Goal: Transaction & Acquisition: Obtain resource

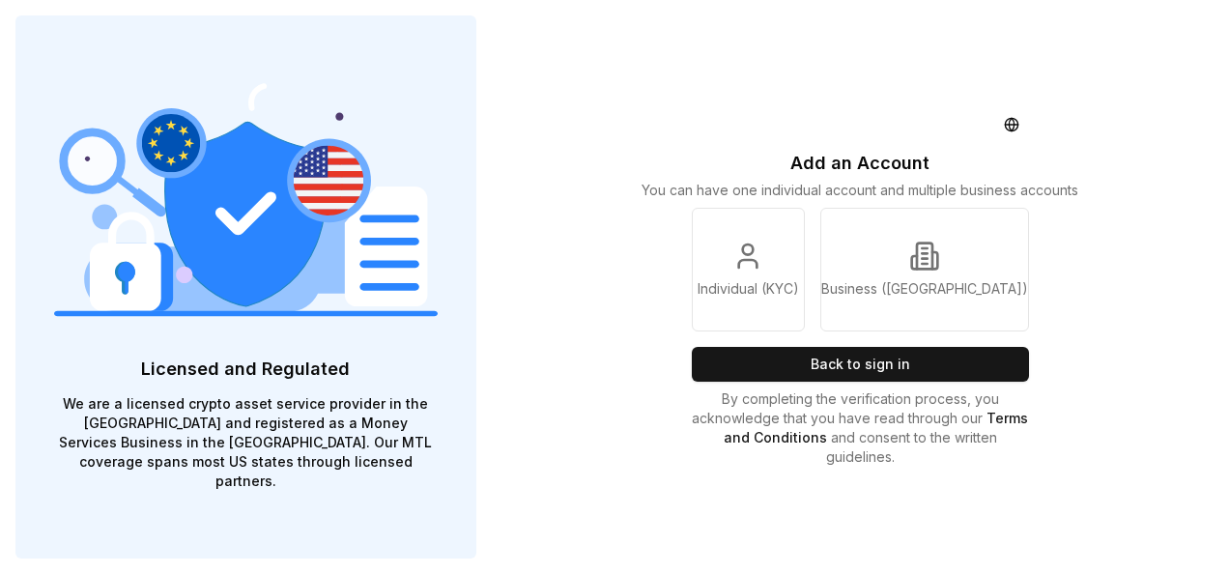
click at [849, 391] on p "By completing the verification process, you acknowledge that you have read thro…" at bounding box center [861, 427] width 338 height 77
click at [844, 384] on div "Add an Account You can have one individual account and multiple business accoun…" at bounding box center [860, 287] width 369 height 574
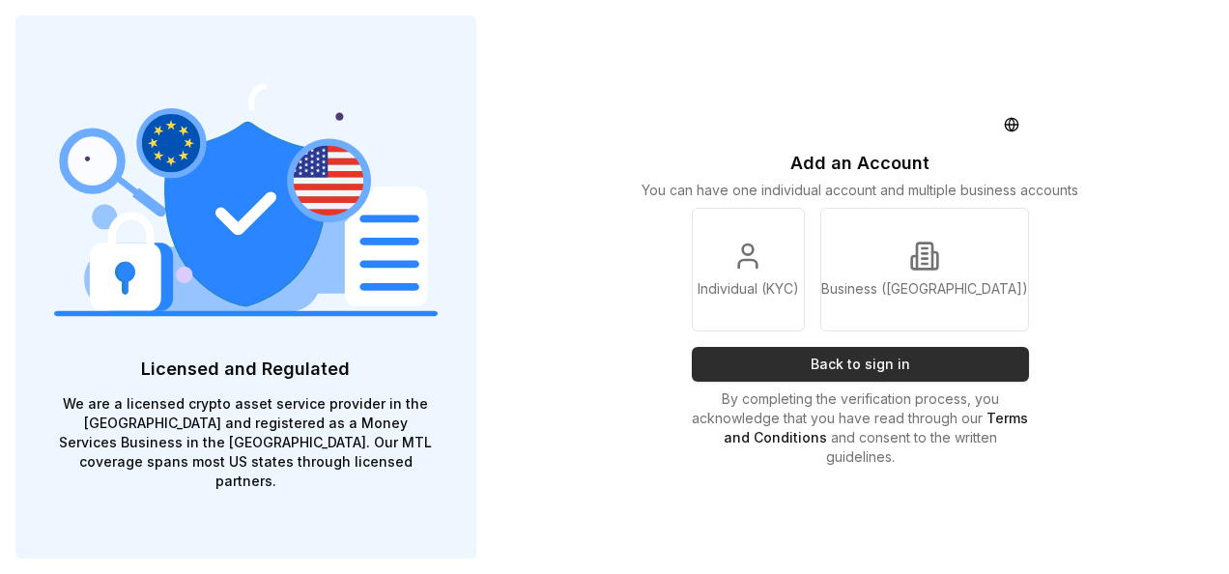
click at [844, 376] on button "Back to sign in" at bounding box center [861, 364] width 338 height 35
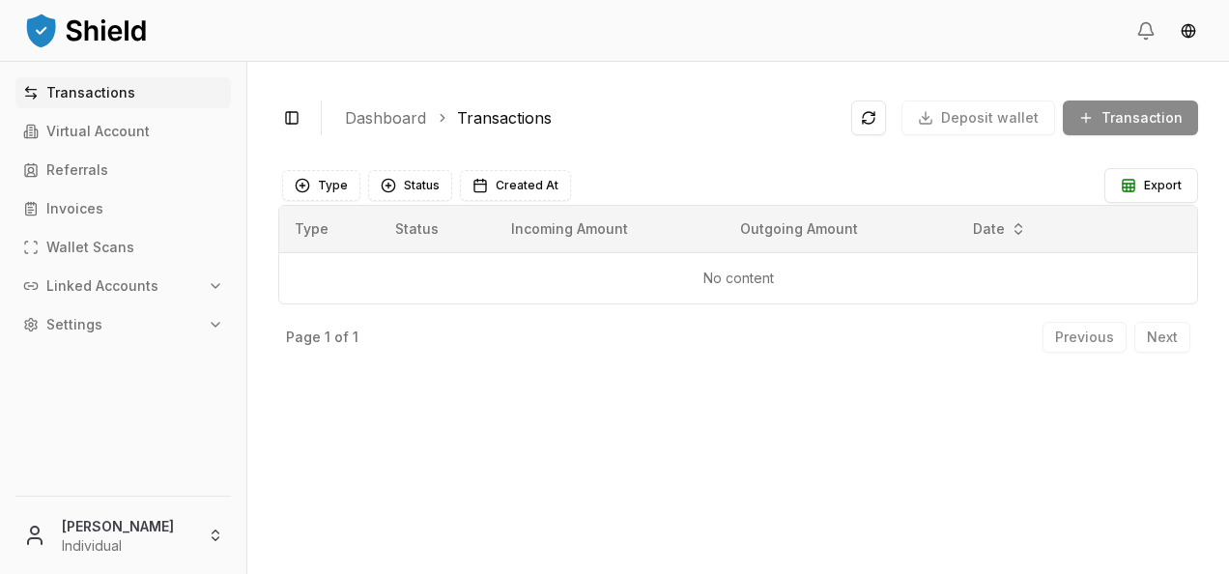
click at [701, 281] on p "No content" at bounding box center [738, 278] width 887 height 19
click at [155, 533] on html "Transactions Virtual Account Referrals Invoices Wallet Scans Linked Accounts Se…" at bounding box center [614, 287] width 1229 height 574
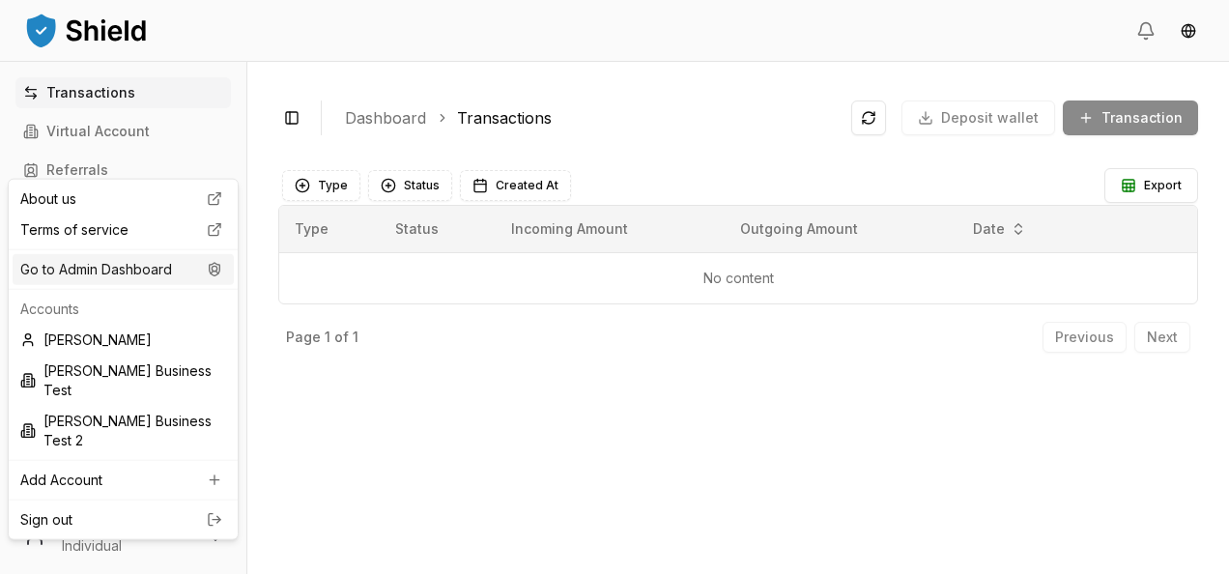
click at [147, 274] on div "Go to Admin Dashboard" at bounding box center [123, 269] width 221 height 31
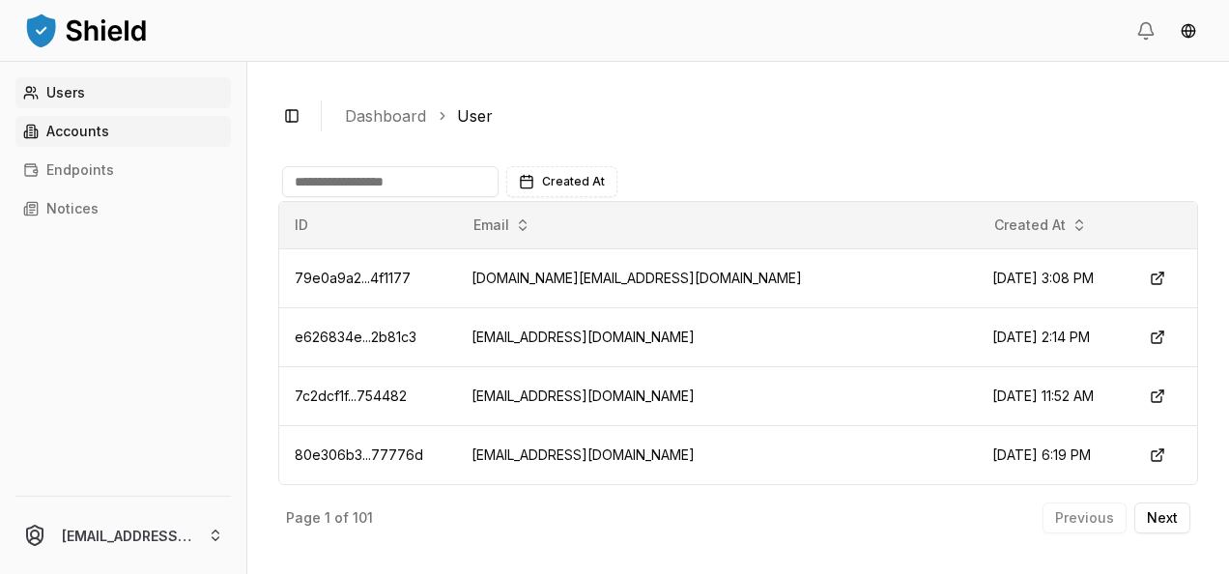
click at [155, 124] on link "Accounts" at bounding box center [122, 131] width 215 height 31
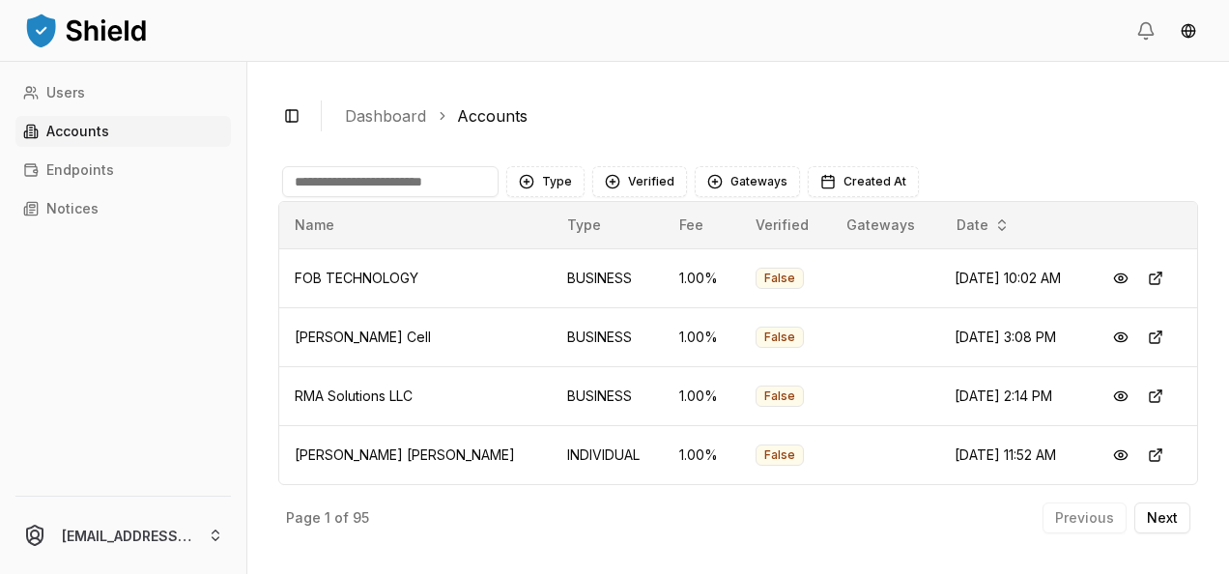
click at [397, 176] on input at bounding box center [390, 181] width 216 height 31
type input "*"
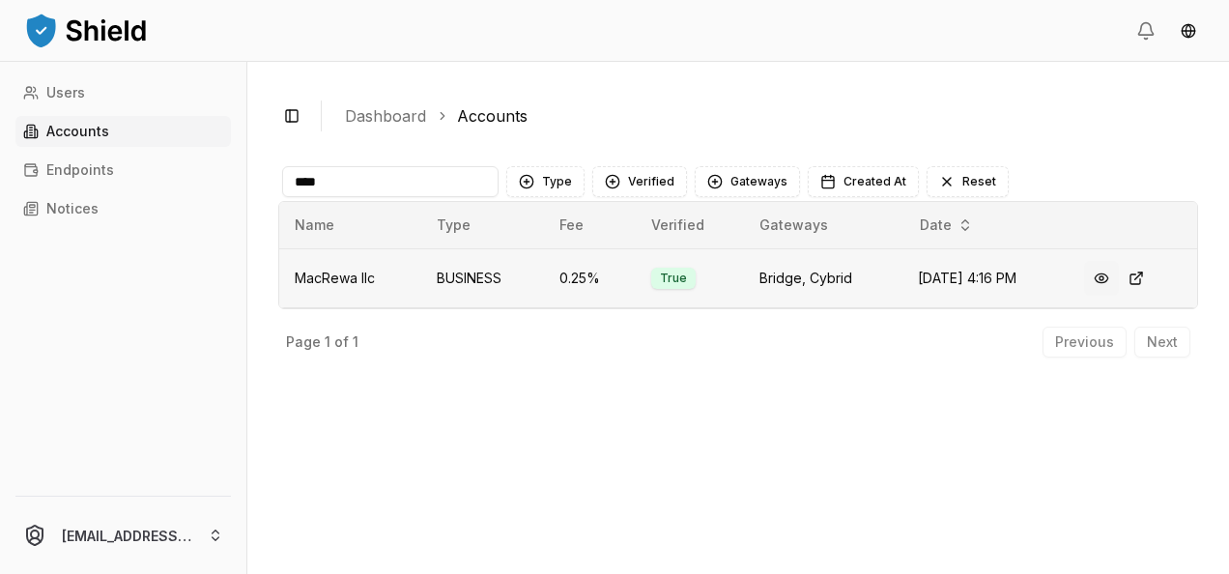
type input "****"
click at [1113, 281] on button at bounding box center [1101, 278] width 35 height 35
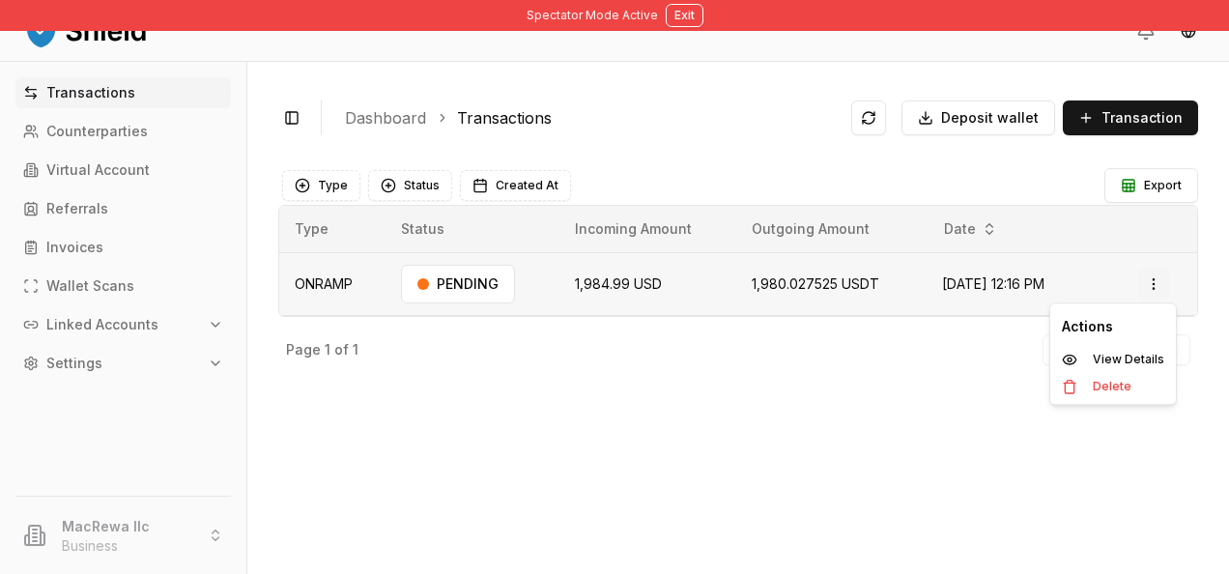
click at [1153, 284] on html "Spectator Mode Active Exit Transactions Counterparties Virtual Account Referral…" at bounding box center [614, 287] width 1229 height 574
click at [1136, 360] on p "View Details" at bounding box center [1128, 360] width 71 height 12
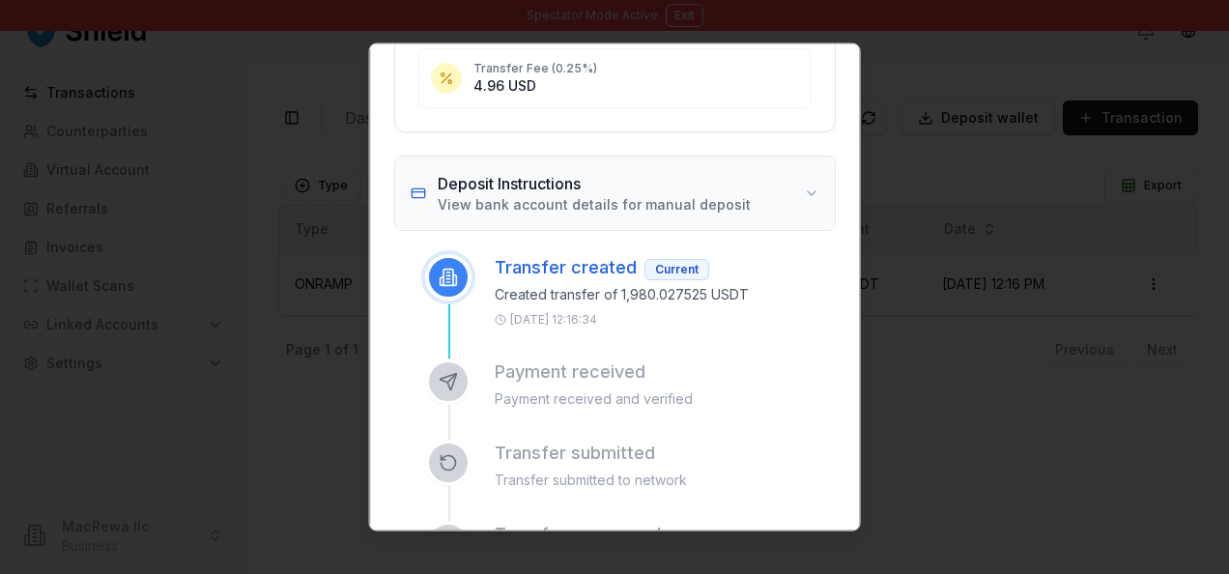
click at [689, 159] on button "Deposit Instructions View bank account details for manual deposit" at bounding box center [615, 193] width 440 height 73
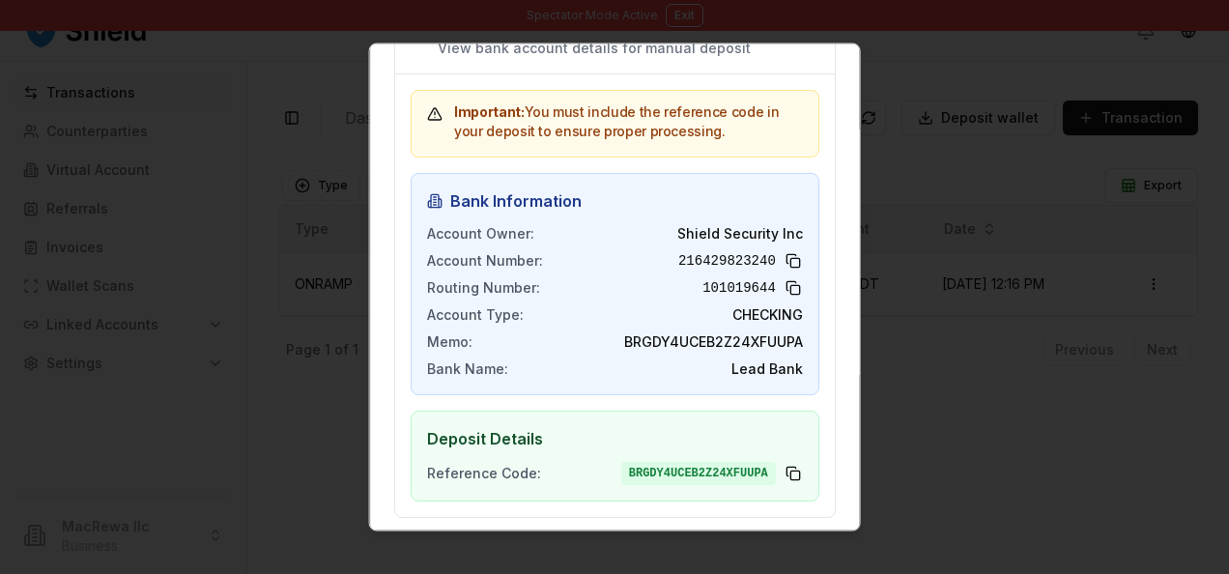
scroll to position [702, 0]
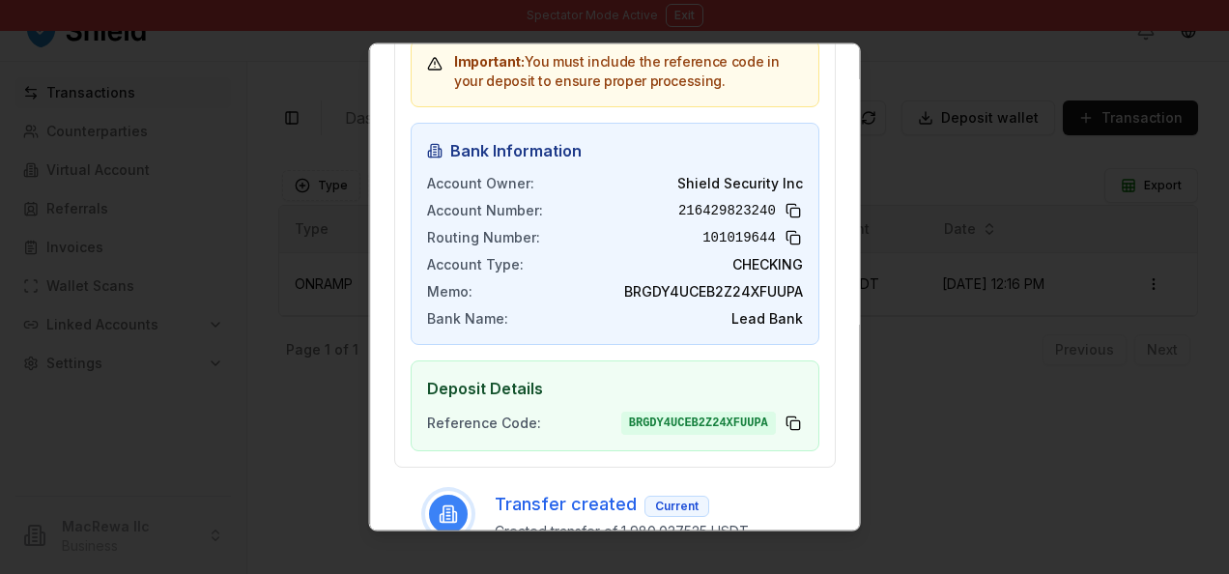
click at [709, 290] on span "BRGDY4UCEB2Z24XFUUPA" at bounding box center [712, 291] width 179 height 19
copy span "BRGDY4UCEB2Z24XFUUPA"
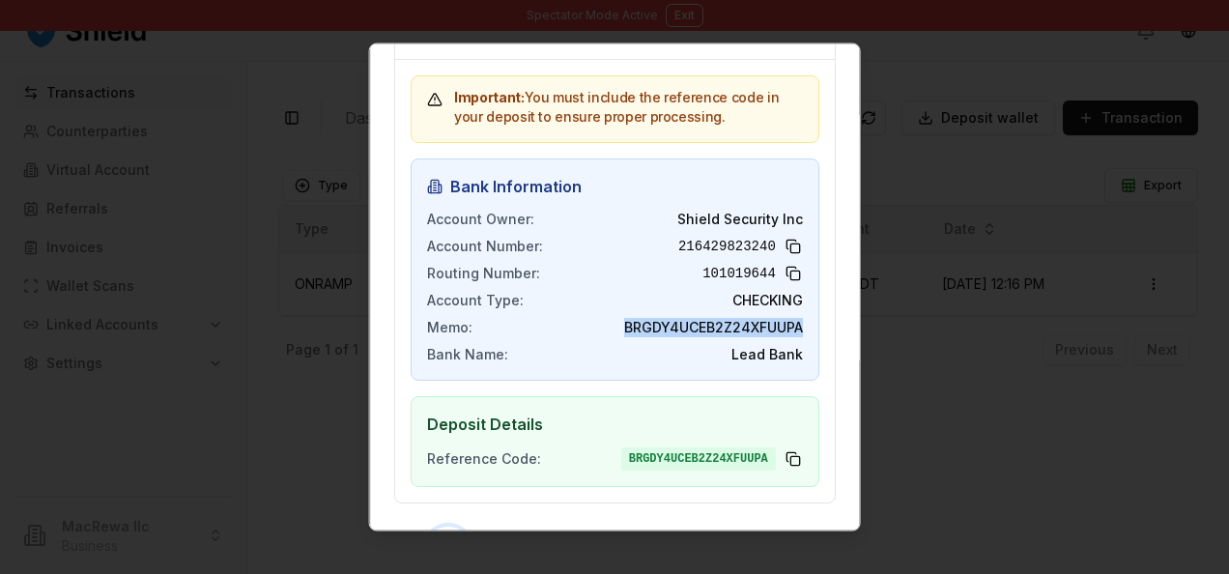
scroll to position [666, 0]
click at [819, 327] on div "Important: You must include the reference code in your deposit to ensure proper…" at bounding box center [615, 281] width 440 height 443
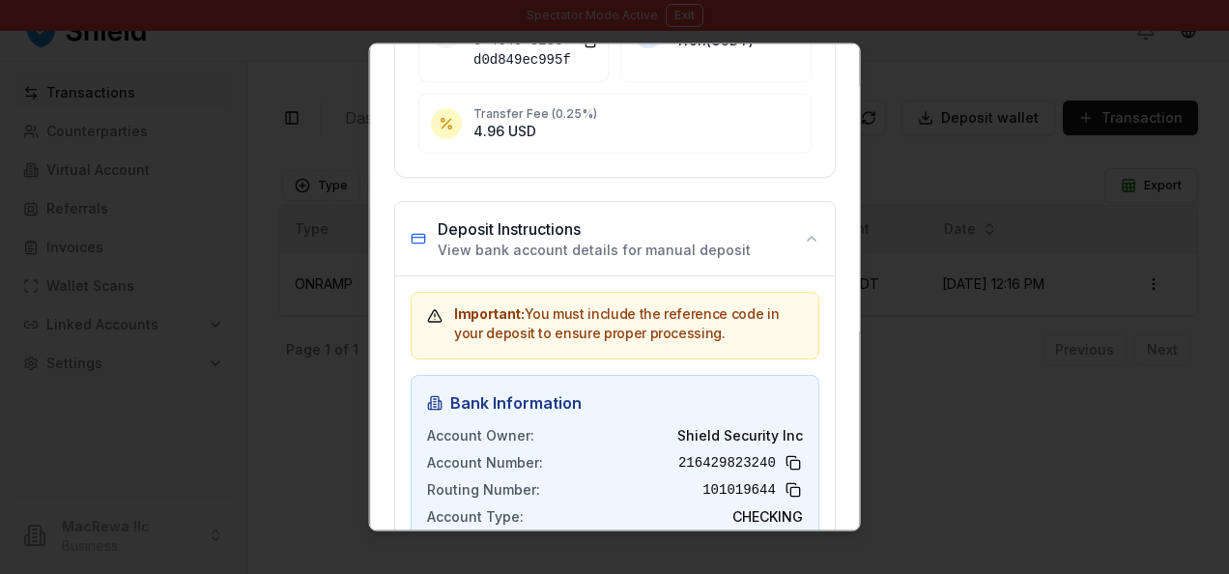
scroll to position [0, 0]
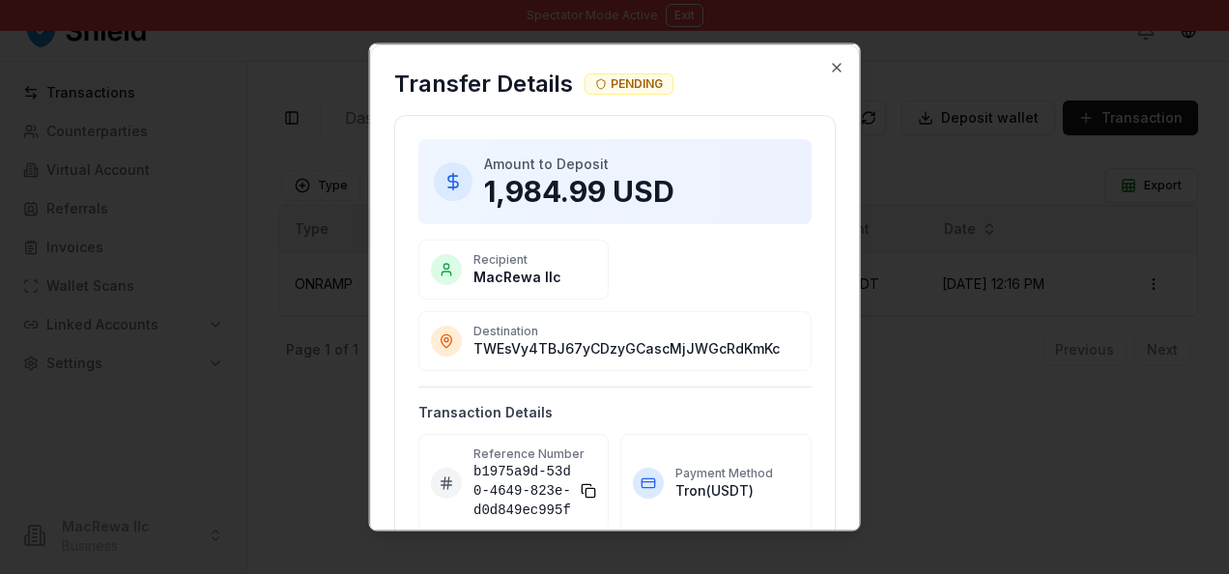
click at [811, 69] on div "Transfer Details PENDING" at bounding box center [615, 80] width 488 height 70
click at [813, 65] on div "Transfer Details PENDING" at bounding box center [615, 80] width 488 height 70
click at [828, 65] on icon "button" at bounding box center [835, 67] width 15 height 15
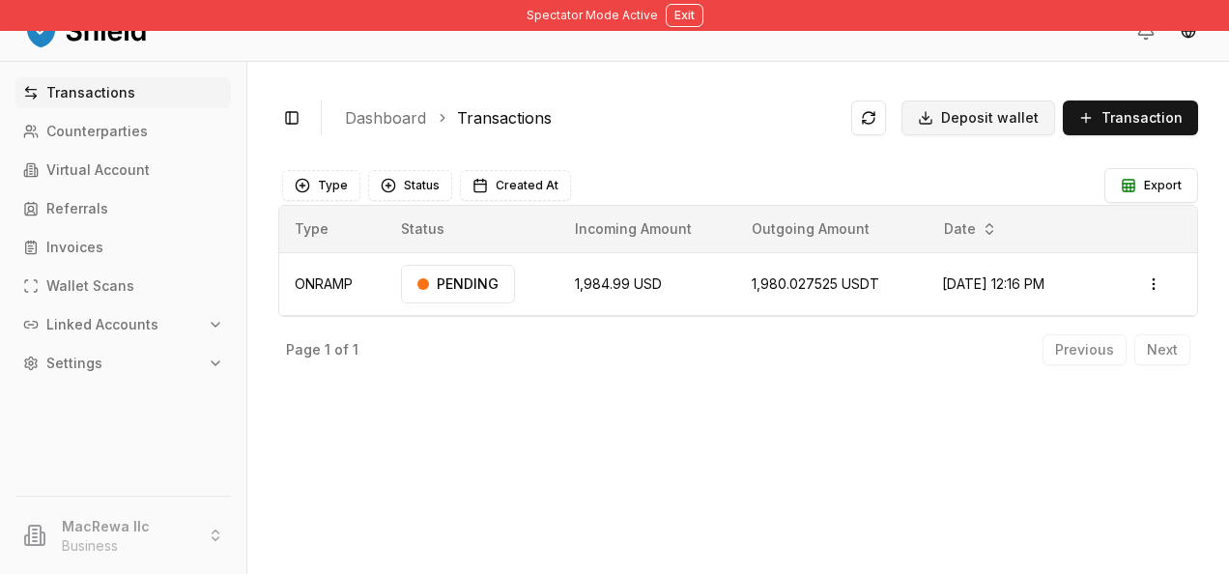
click at [994, 131] on button "Deposit wallet" at bounding box center [978, 117] width 154 height 35
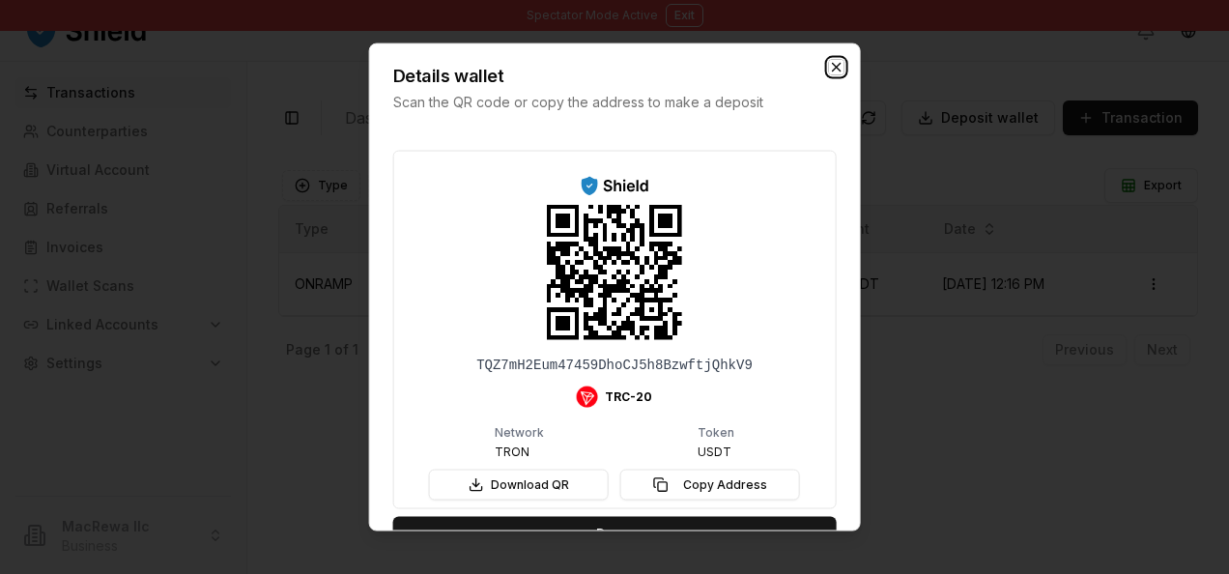
click at [829, 66] on icon "button" at bounding box center [835, 67] width 15 height 15
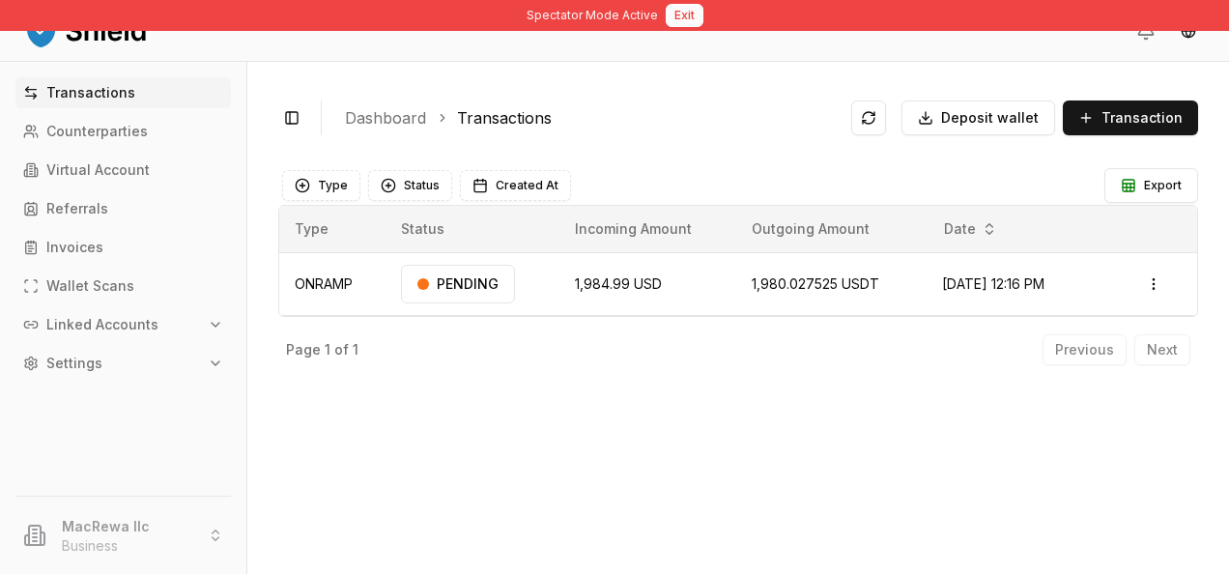
click at [681, 14] on button "Exit" at bounding box center [685, 15] width 38 height 23
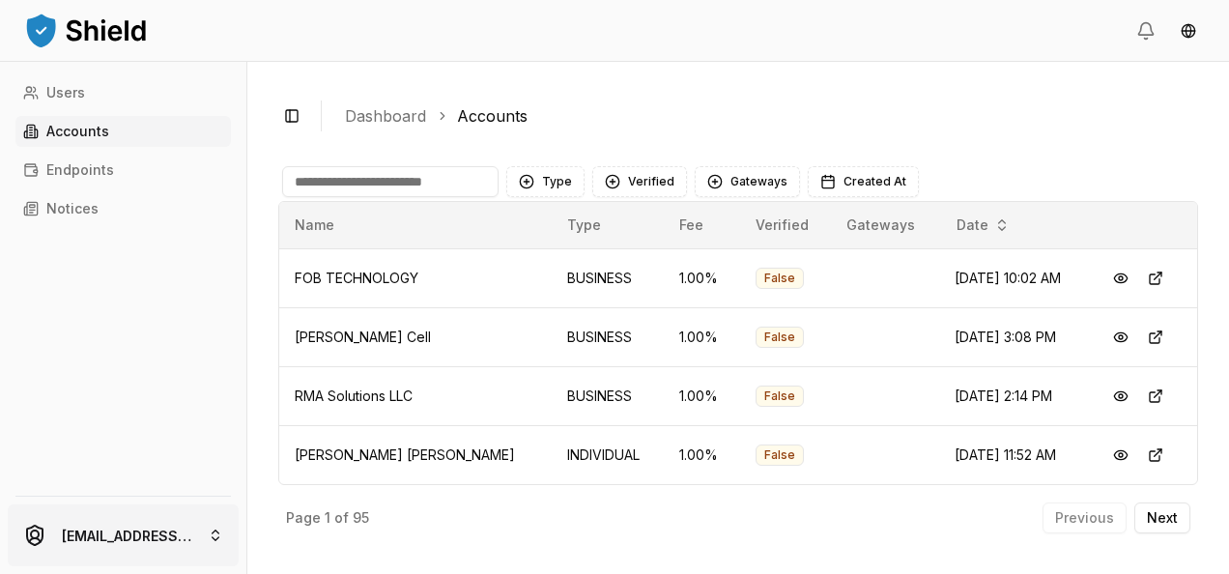
click at [178, 537] on html "Users Accounts Endpoints Notices ferminmorello@gmail.com Toggle Sidebar Dashboa…" at bounding box center [614, 287] width 1229 height 574
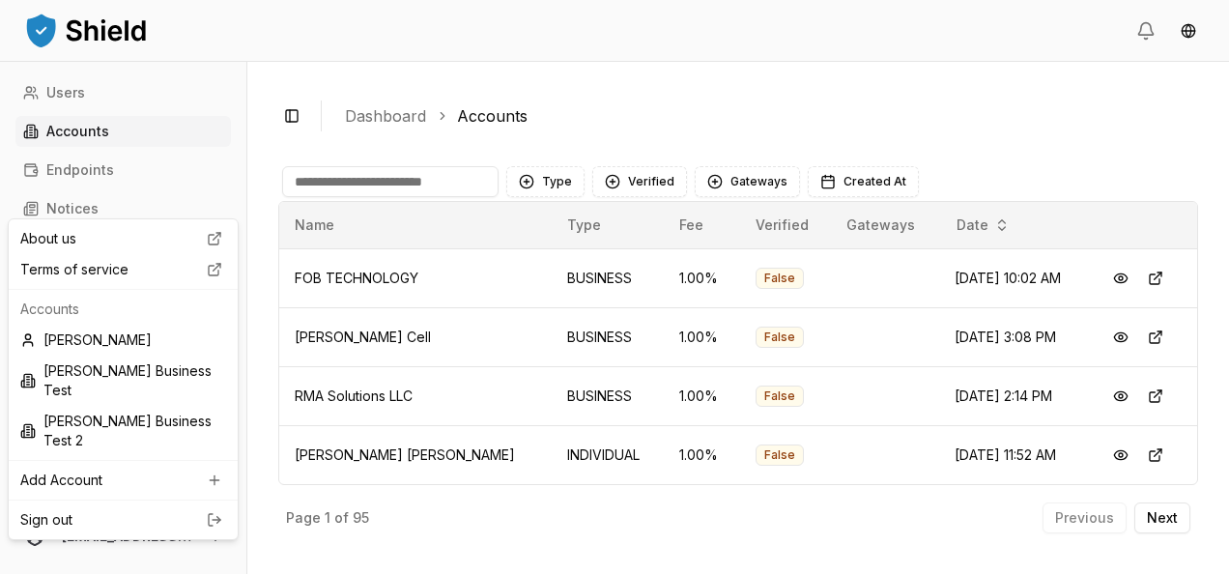
click at [169, 510] on link "Sign out" at bounding box center [123, 519] width 206 height 19
